Goal: Navigation & Orientation: Find specific page/section

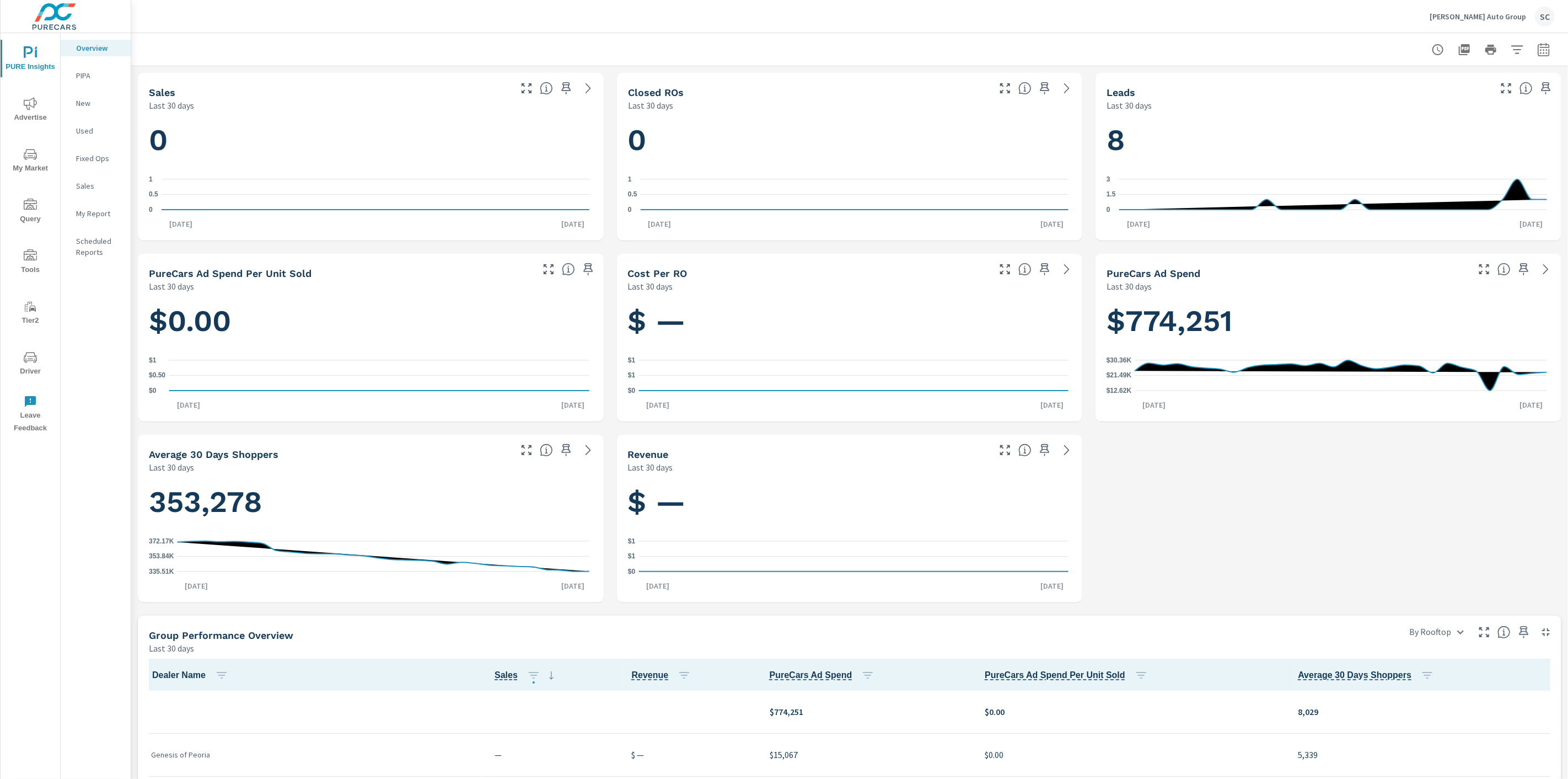
scroll to position [1, 0]
click at [1544, 12] on div "SC" at bounding box center [1545, 16] width 20 height 20
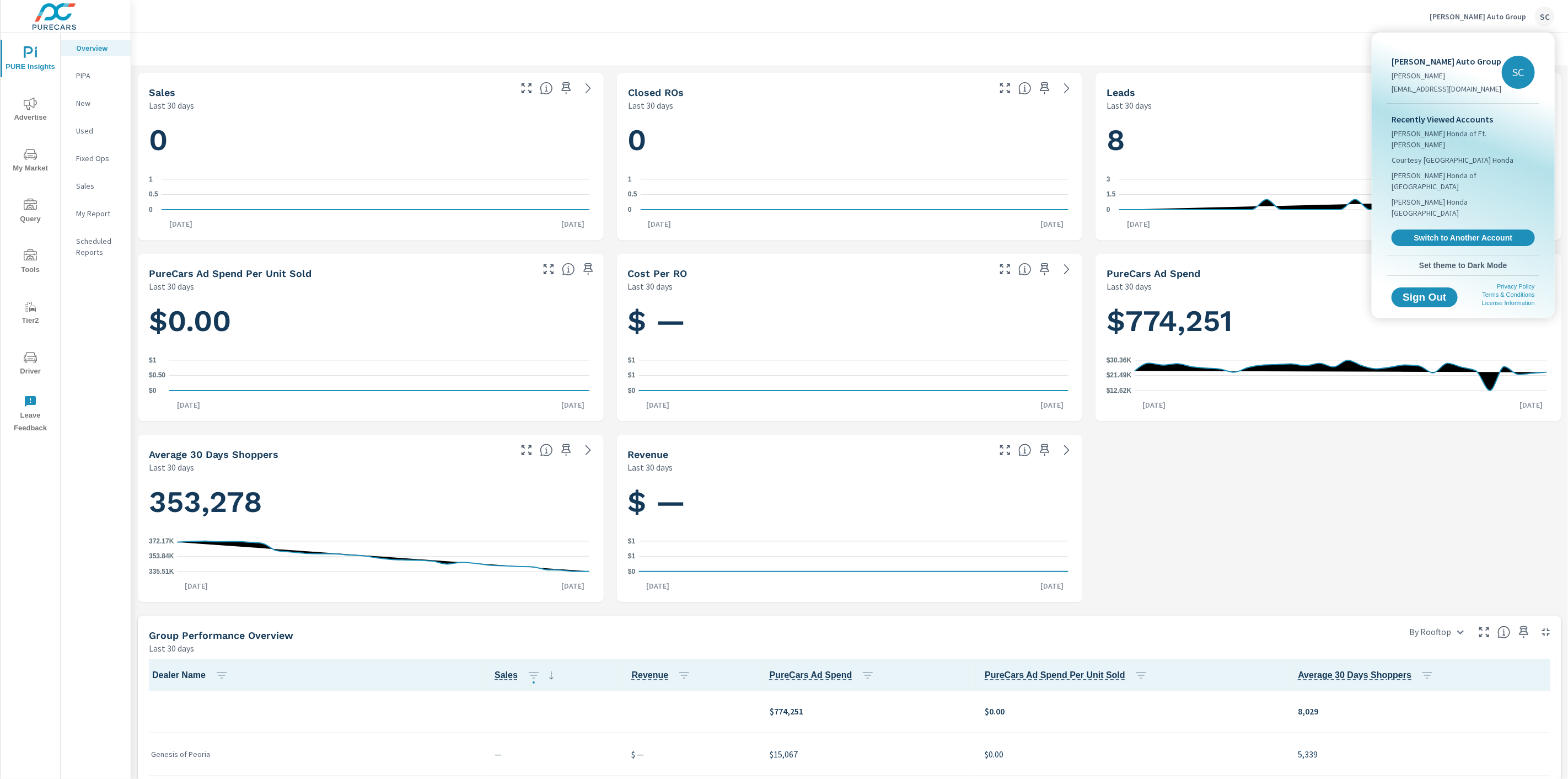
click at [1469, 233] on span "Switch to Another Account" at bounding box center [1463, 238] width 131 height 10
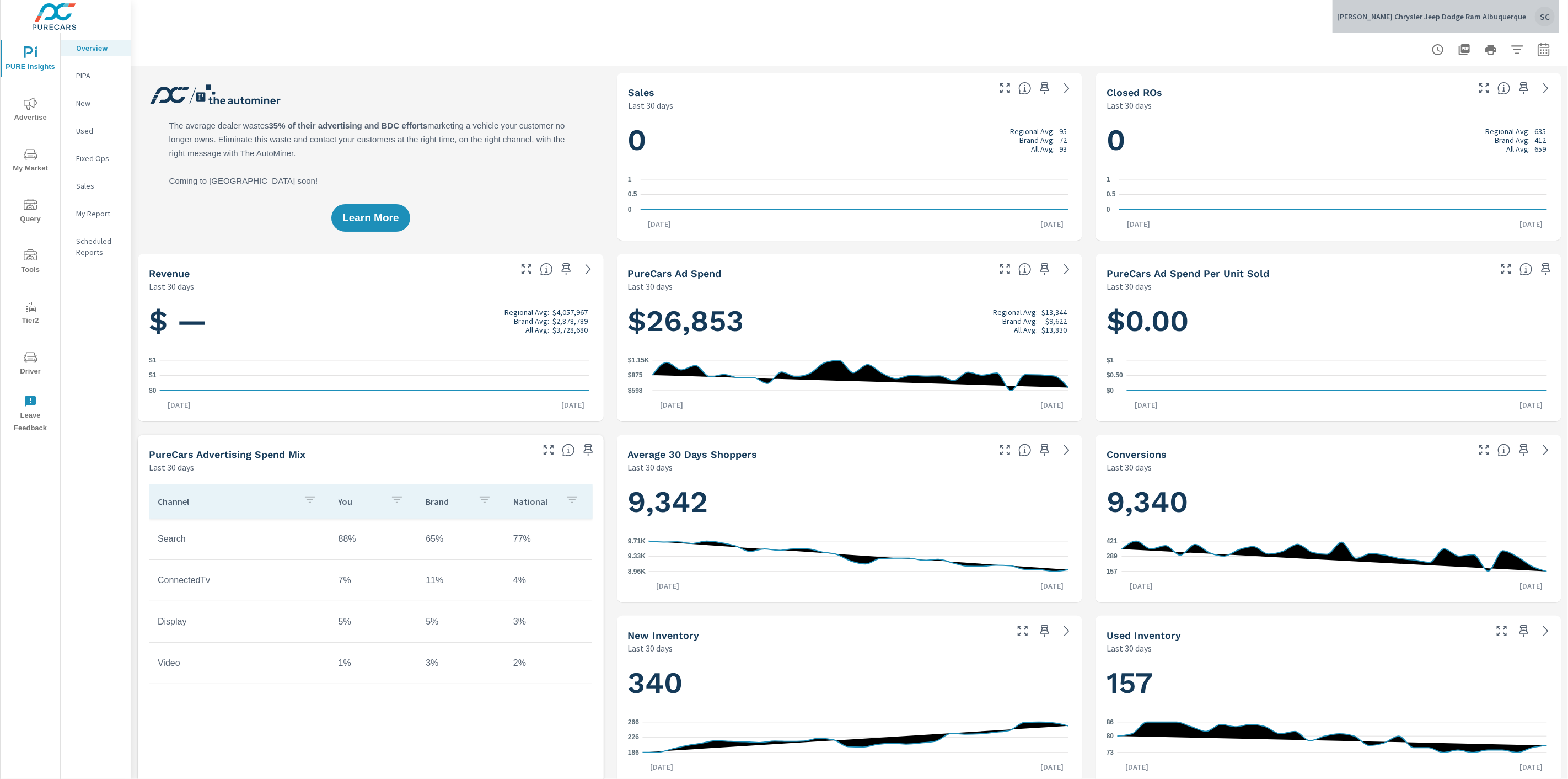
click at [1538, 17] on div "SC" at bounding box center [1545, 16] width 20 height 20
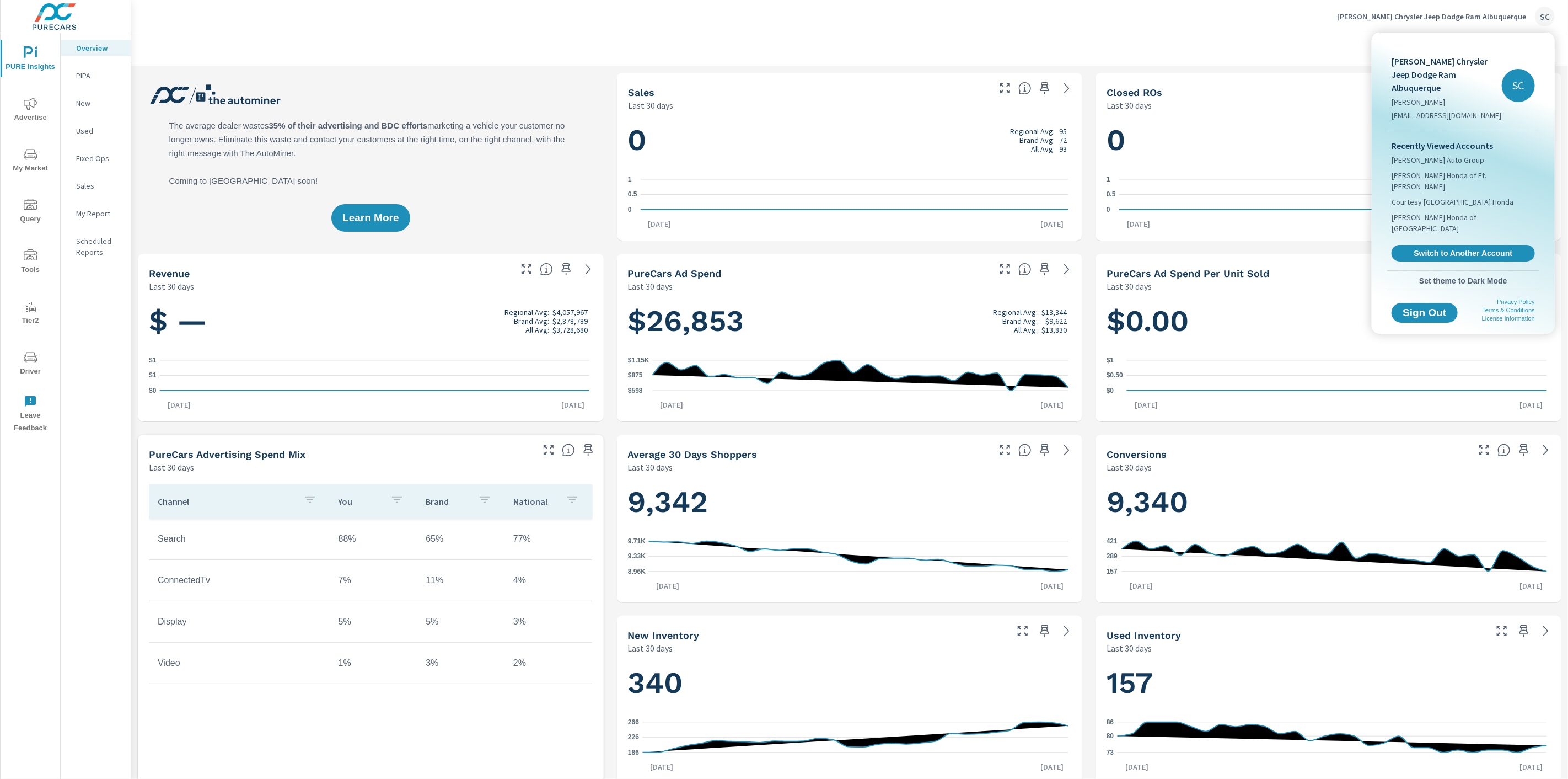
scroll to position [1, 0]
click at [1213, 19] on div at bounding box center [784, 389] width 1568 height 779
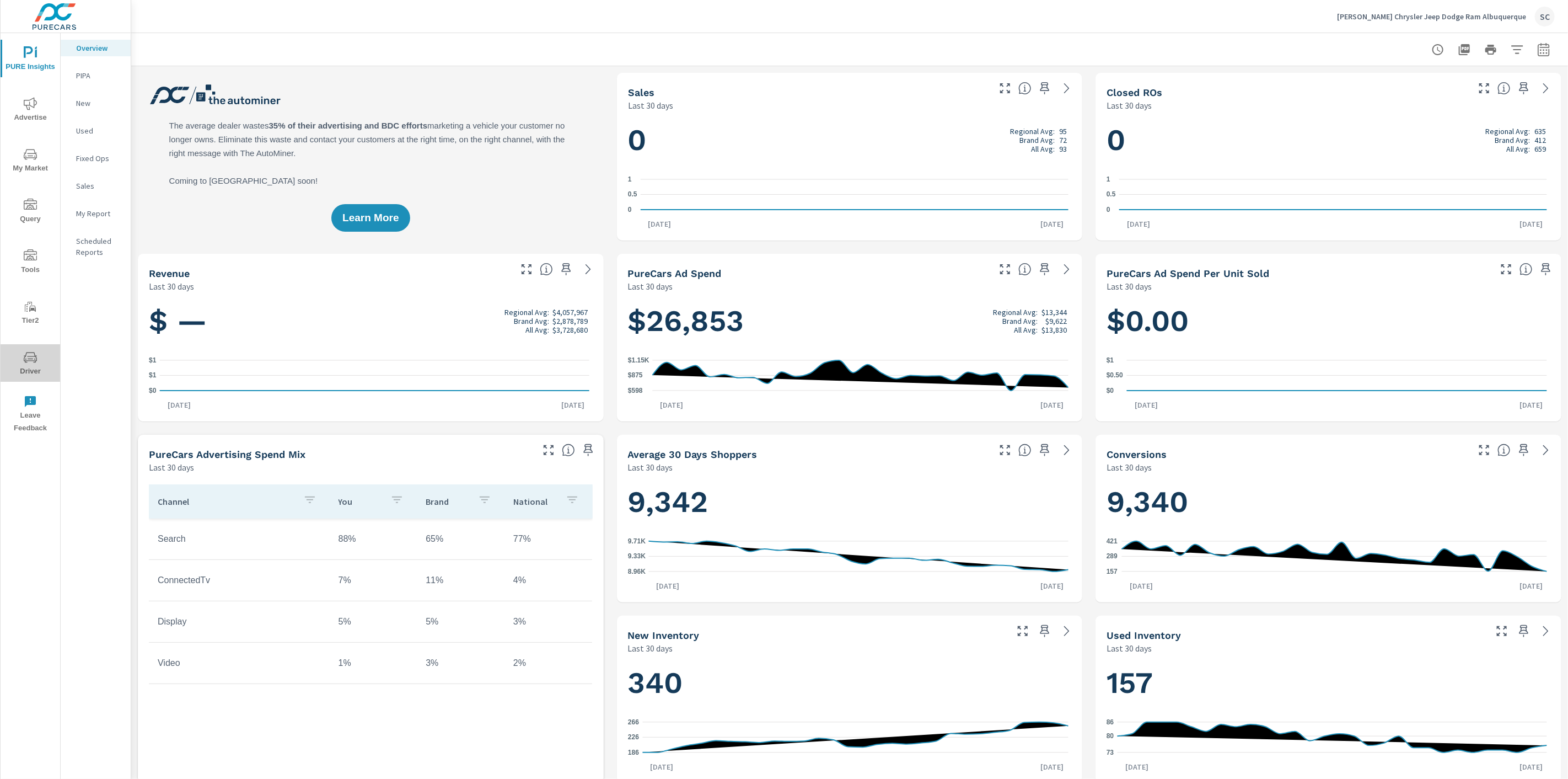
click at [37, 359] on span "Driver" at bounding box center [30, 364] width 53 height 27
